Goal: Task Accomplishment & Management: Complete application form

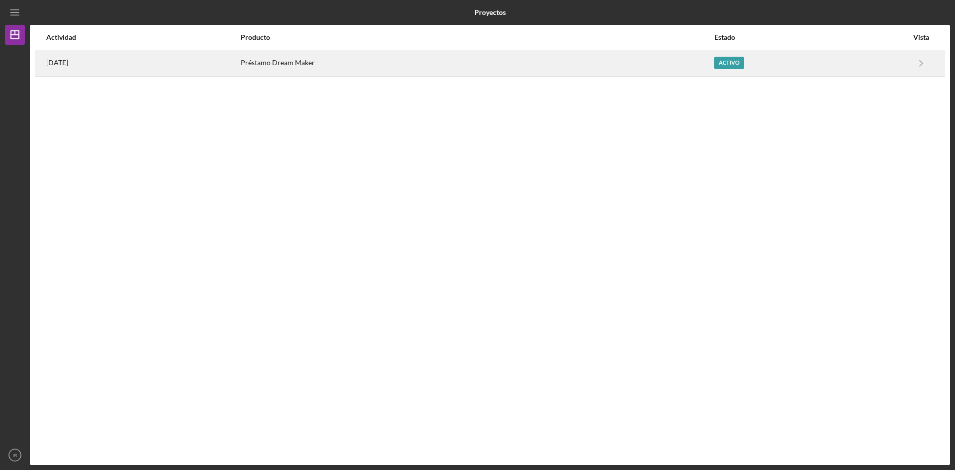
click at [44, 62] on td at bounding box center [40, 63] width 11 height 26
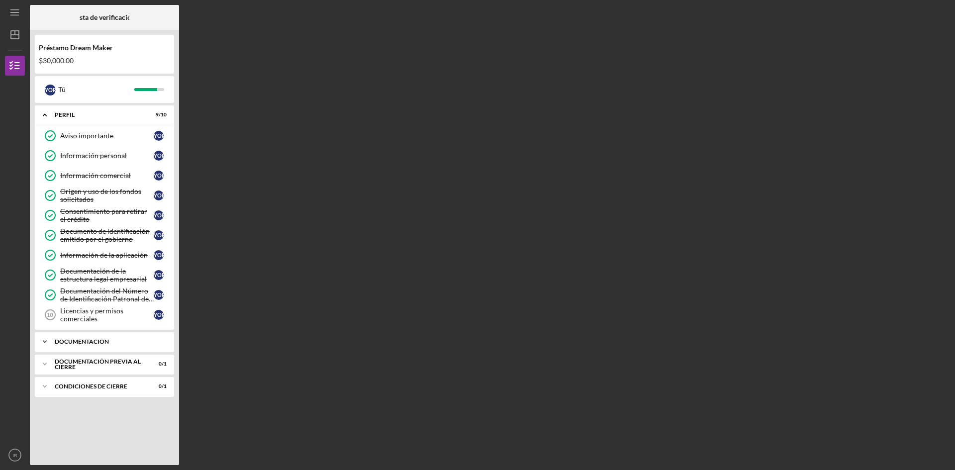
click at [45, 338] on icon "Icon/Expander" at bounding box center [45, 342] width 20 height 20
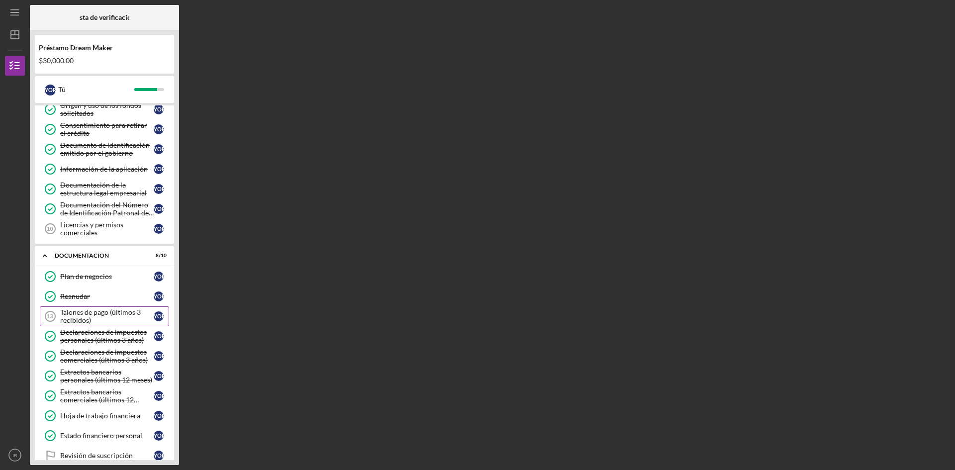
scroll to position [146, 0]
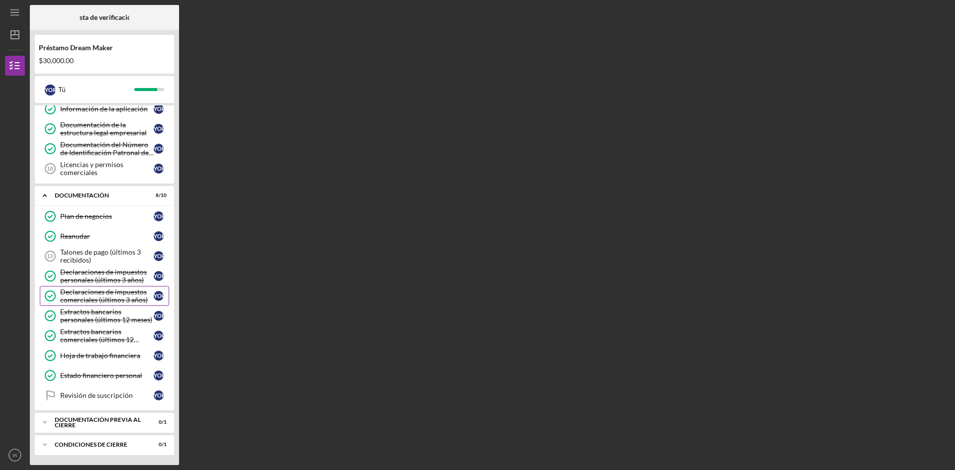
click at [108, 298] on font "Declaraciones de impuestos comerciales (últimos 3 años)" at bounding box center [104, 295] width 88 height 16
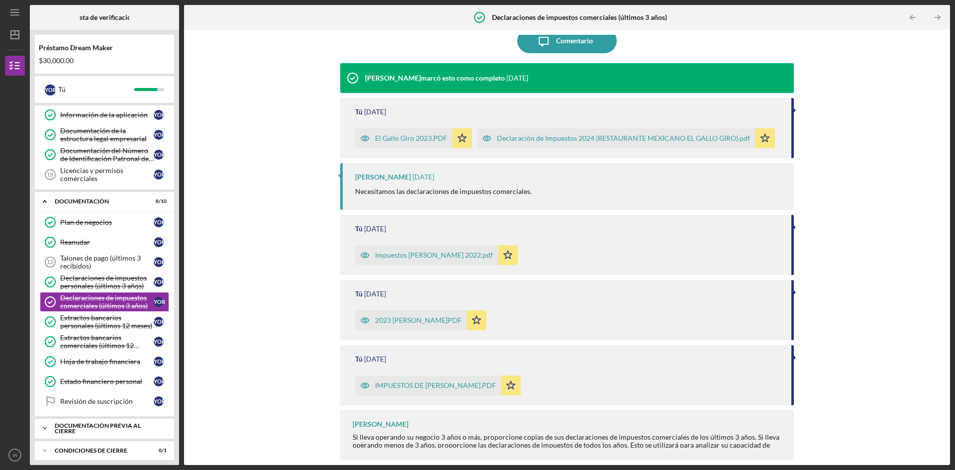
scroll to position [146, 0]
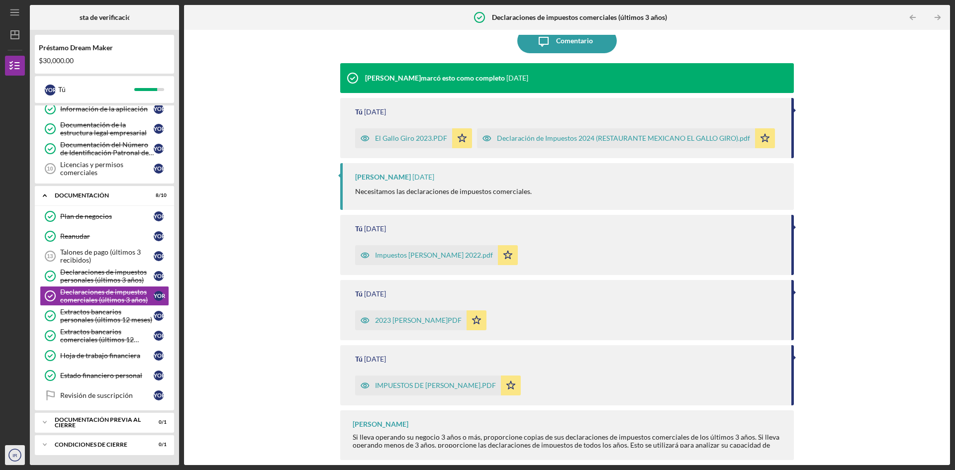
click at [11, 457] on icon "IR" at bounding box center [15, 455] width 20 height 25
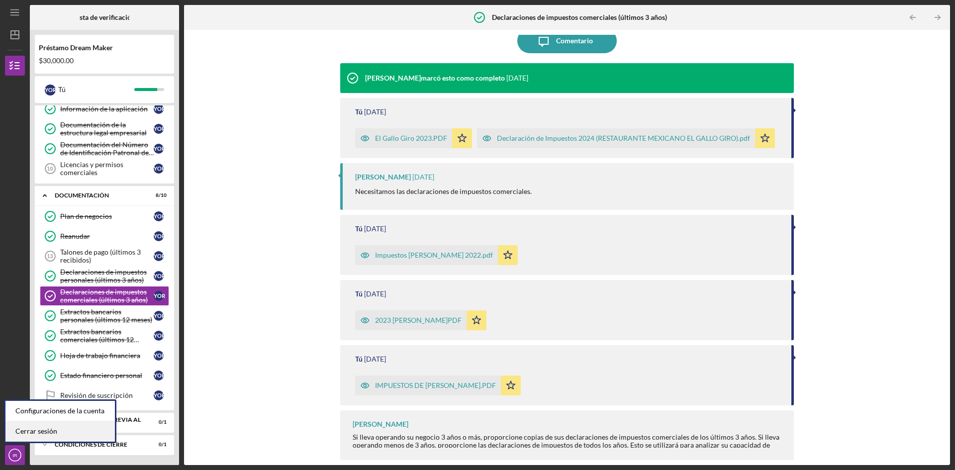
click at [36, 436] on link "Cerrar sesión" at bounding box center [59, 431] width 109 height 20
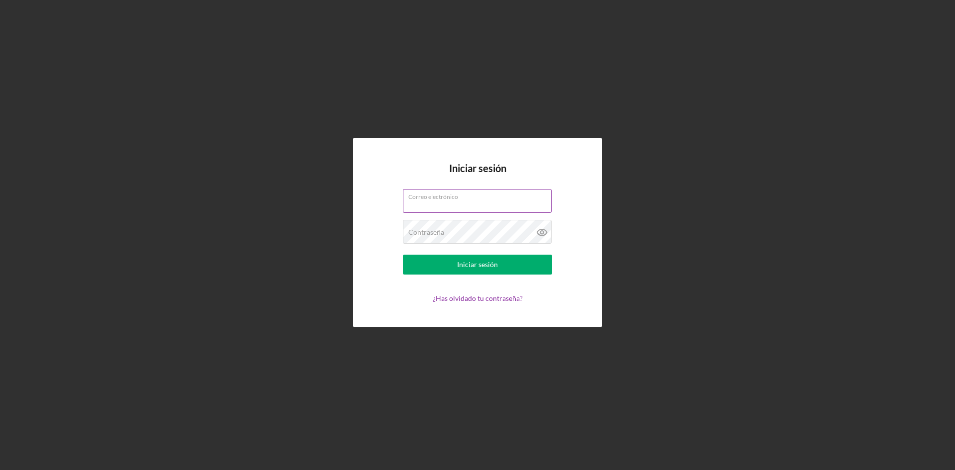
click at [442, 207] on input "Correo electrónico" at bounding box center [477, 201] width 149 height 24
type input "[EMAIL_ADDRESS][DOMAIN_NAME]"
click at [454, 223] on div "Contraseña Required" at bounding box center [477, 232] width 149 height 25
click at [544, 231] on icon at bounding box center [542, 232] width 25 height 25
click at [481, 269] on div "Iniciar sesión" at bounding box center [477, 265] width 41 height 20
